Goal: Navigation & Orientation: Find specific page/section

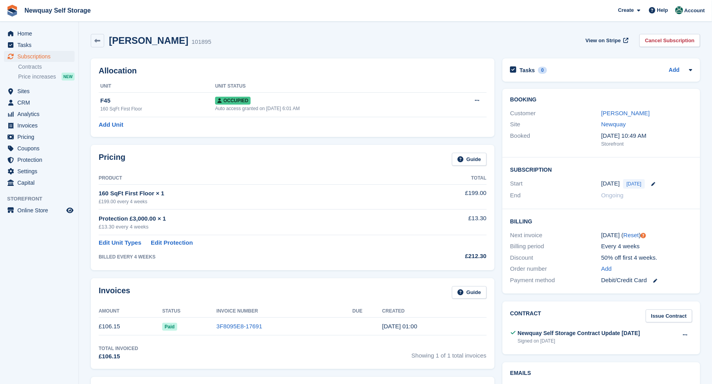
click at [710, 61] on section "Emma Bond 101895 View on Stripe Cancel Subscription Allocation Unit Unit Status…" at bounding box center [395, 364] width 633 height 728
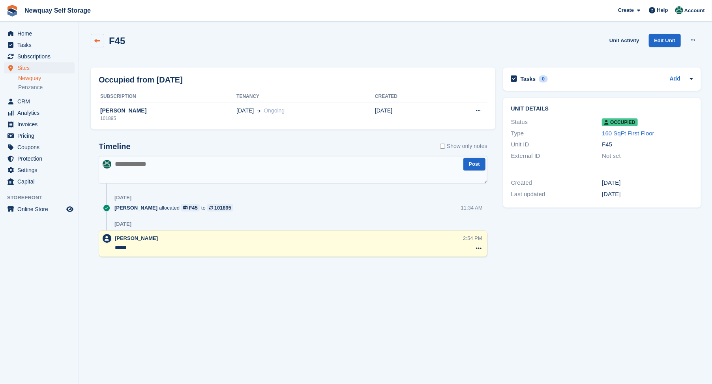
click at [96, 40] on icon at bounding box center [98, 41] width 6 height 6
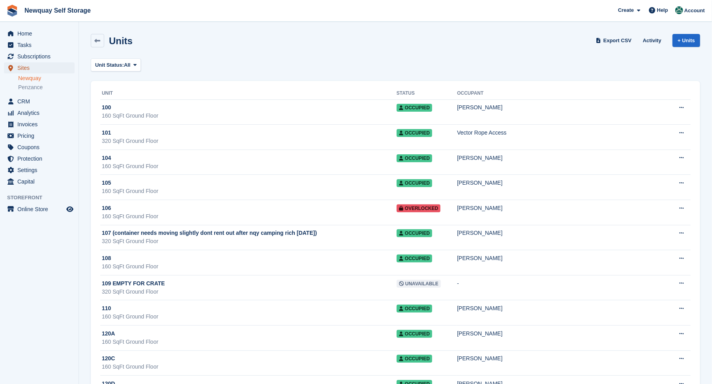
click at [28, 67] on span "Sites" at bounding box center [40, 67] width 47 height 11
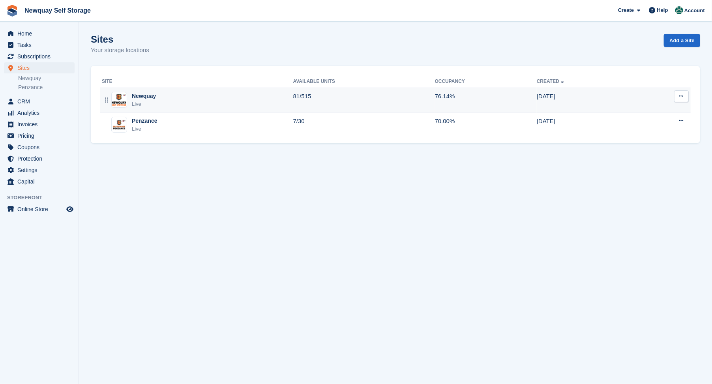
click at [142, 97] on div "Newquay" at bounding box center [144, 96] width 24 height 8
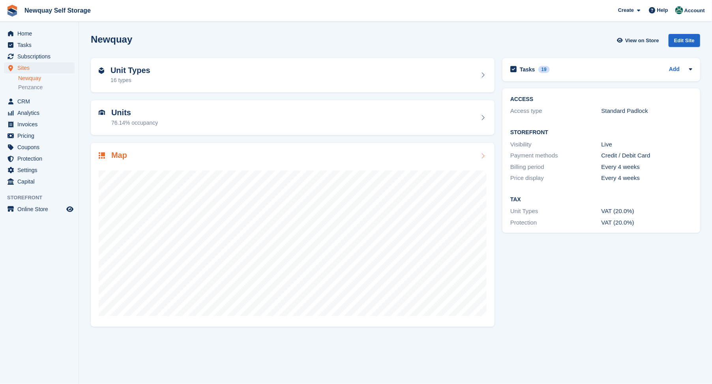
click at [120, 154] on h2 "Map" at bounding box center [119, 155] width 16 height 9
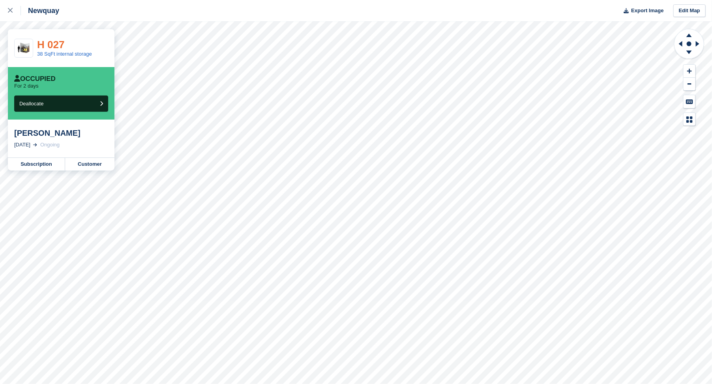
click at [52, 43] on link "H 027" at bounding box center [50, 45] width 27 height 12
